Goal: Download file/media

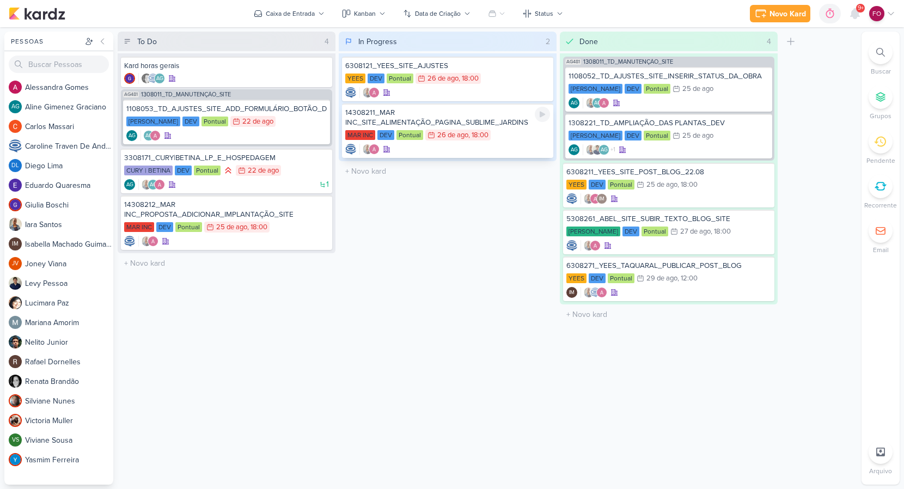
click at [513, 130] on div "MAR INC DEV Pontual 26/8 [DATE] 18:00" at bounding box center [447, 136] width 205 height 12
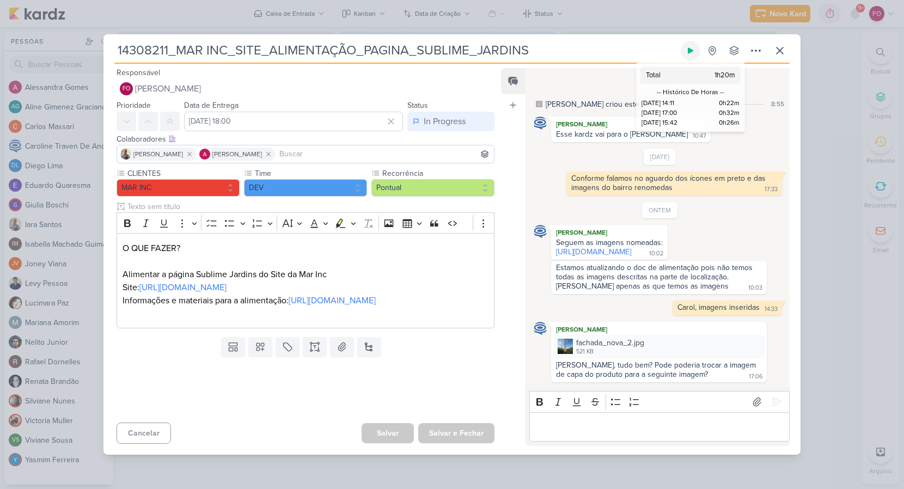
click at [690, 47] on icon at bounding box center [690, 50] width 5 height 6
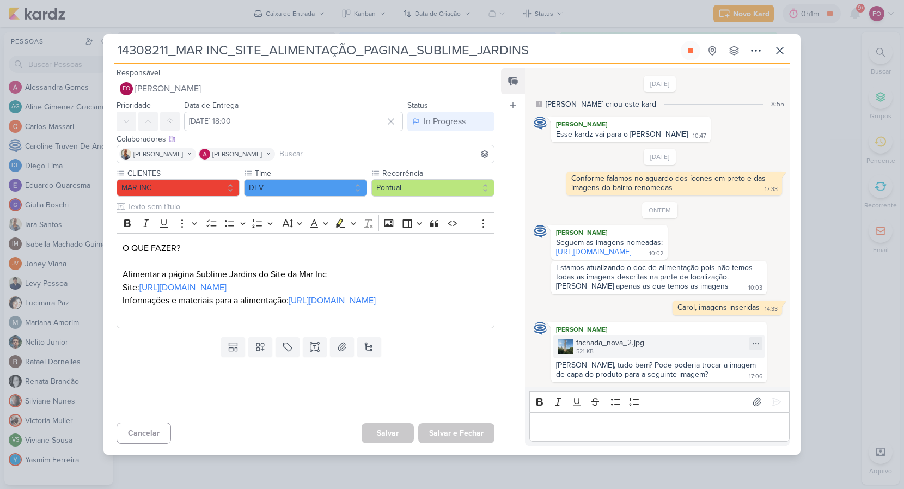
click at [604, 349] on div "fachada_nova_2.jpg" at bounding box center [610, 342] width 68 height 11
click at [598, 349] on div "fachada_nova_2.jpg" at bounding box center [610, 342] width 68 height 11
click at [752, 348] on icon at bounding box center [756, 343] width 9 height 9
click at [709, 385] on div "Baixar" at bounding box center [700, 384] width 21 height 11
click at [691, 48] on icon at bounding box center [690, 50] width 5 height 5
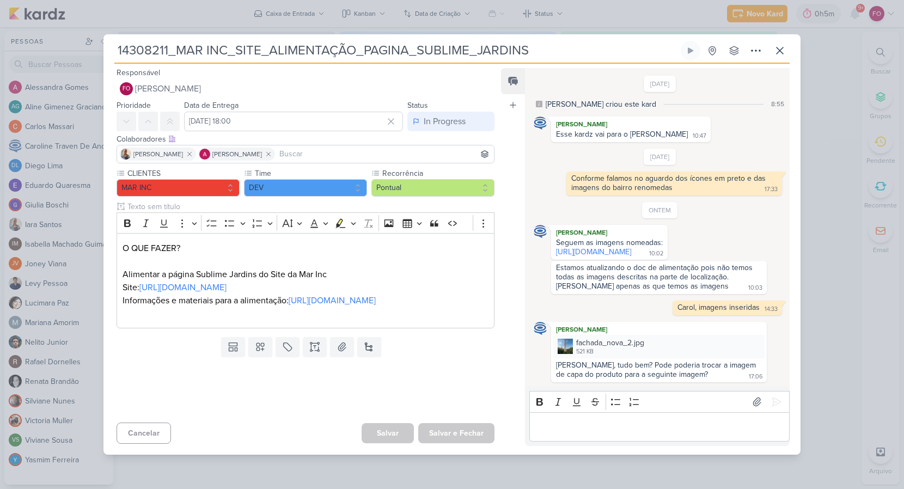
click at [628, 434] on p "Editor editing area: main" at bounding box center [659, 427] width 249 height 13
click at [773, 404] on icon at bounding box center [777, 402] width 8 height 8
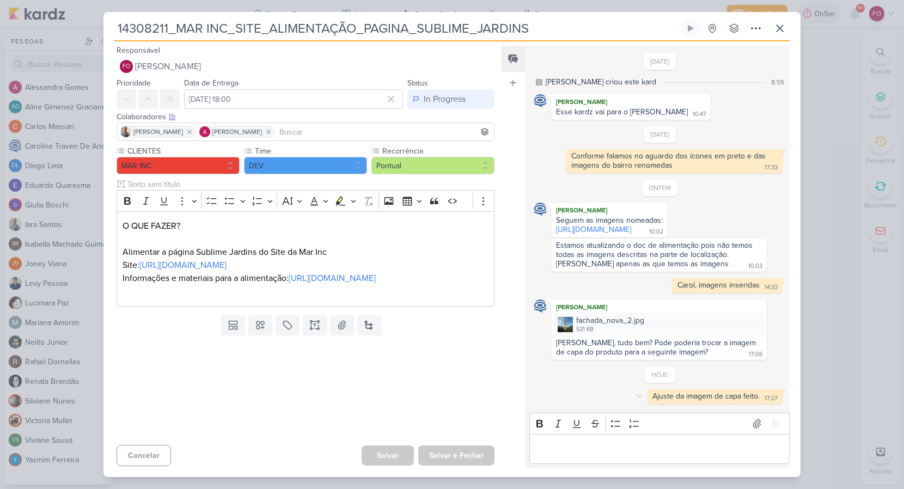
scroll to position [2, 0]
click at [784, 28] on icon at bounding box center [780, 28] width 13 height 13
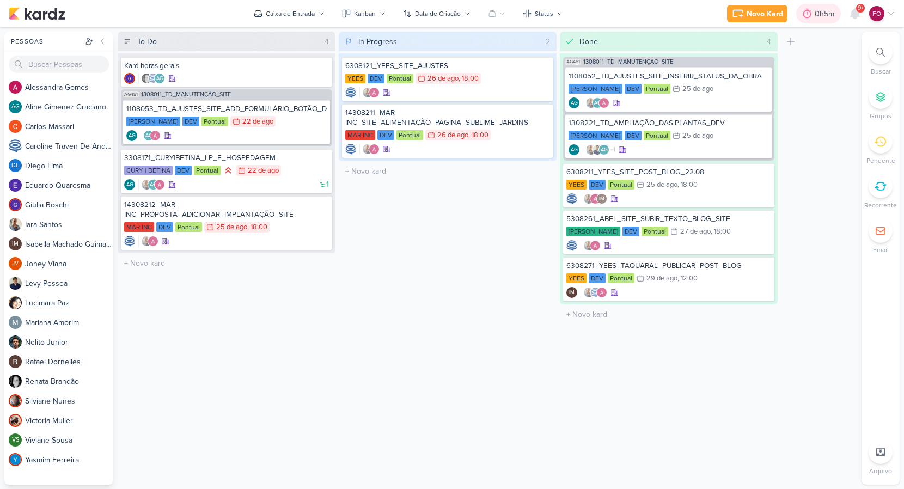
click at [829, 10] on div "0h5m" at bounding box center [826, 13] width 23 height 11
